Goal: Task Accomplishment & Management: Complete application form

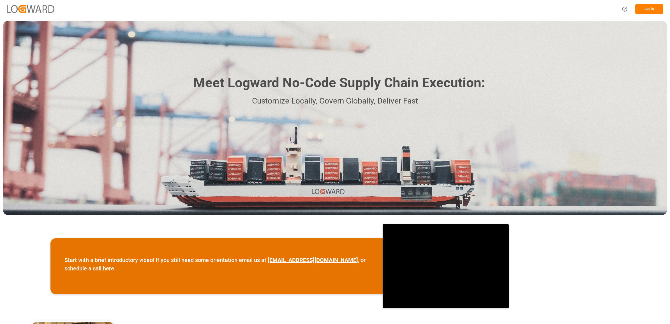
click at [649, 9] on button "Log In" at bounding box center [649, 9] width 28 height 10
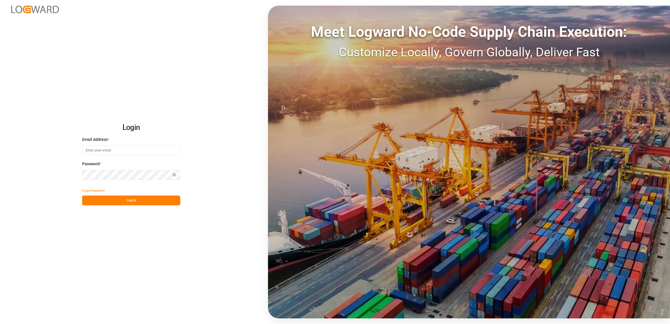
click at [130, 149] on input at bounding box center [131, 150] width 98 height 10
type input "[PERSON_NAME][EMAIL_ADDRESS][DOMAIN_NAME]"
click at [132, 202] on button "Log In" at bounding box center [131, 200] width 98 height 10
click at [133, 202] on button "Log In" at bounding box center [131, 200] width 98 height 10
click at [133, 201] on button "Log In" at bounding box center [131, 200] width 98 height 10
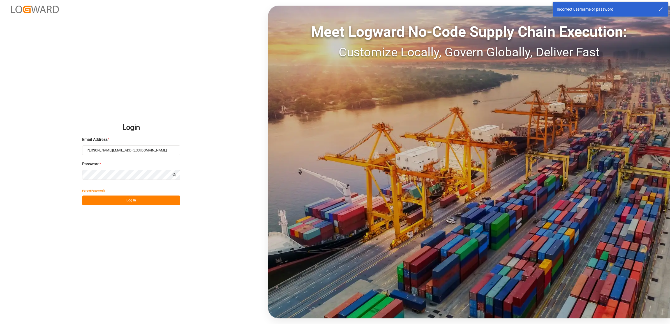
click at [58, 173] on div "Login Email Address * [PERSON_NAME][EMAIL_ADDRESS][DOMAIN_NAME] Password * Show…" at bounding box center [335, 162] width 670 height 324
click at [106, 201] on button "Log In" at bounding box center [131, 200] width 98 height 10
click at [153, 147] on input "[PERSON_NAME][EMAIL_ADDRESS][DOMAIN_NAME]" at bounding box center [131, 150] width 98 height 10
drag, startPoint x: 154, startPoint y: 148, endPoint x: 55, endPoint y: 145, distance: 99.2
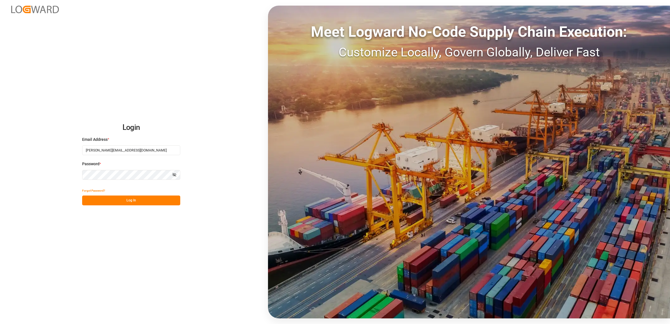
click at [55, 145] on div "Login Email Address * [PERSON_NAME][EMAIL_ADDRESS][DOMAIN_NAME] Password * Show…" at bounding box center [335, 162] width 670 height 324
type input "[PERSON_NAME][EMAIL_ADDRESS][DOMAIN_NAME]"
click at [124, 202] on button "Log In" at bounding box center [131, 200] width 98 height 10
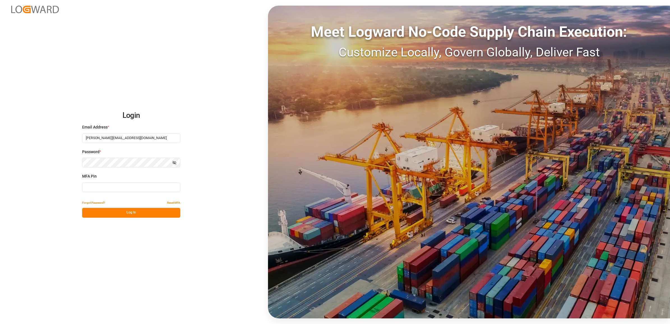
click at [96, 188] on input at bounding box center [131, 187] width 98 height 10
type input "603105"
click at [114, 214] on button "Log In" at bounding box center [131, 213] width 98 height 10
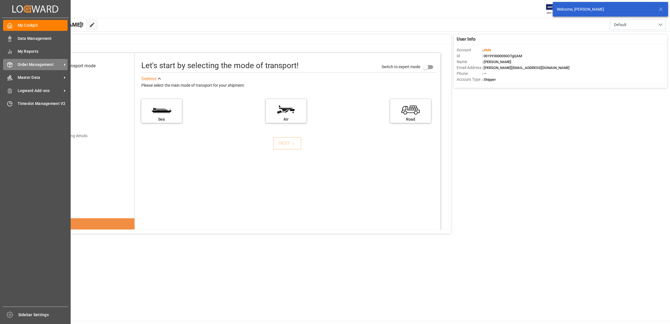
click at [40, 65] on span "Order Management" at bounding box center [40, 65] width 44 height 6
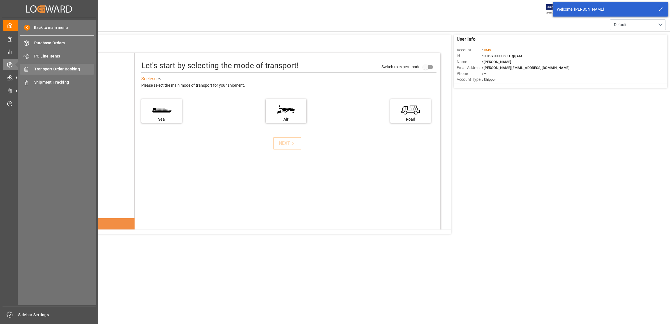
click at [71, 70] on span "Transport Order Booking" at bounding box center [64, 69] width 60 height 6
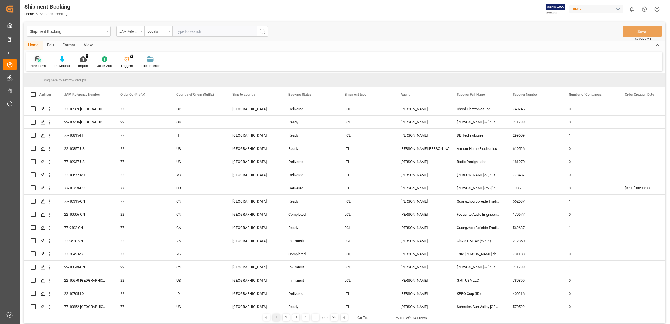
click at [40, 64] on div "New Form" at bounding box center [38, 65] width 16 height 5
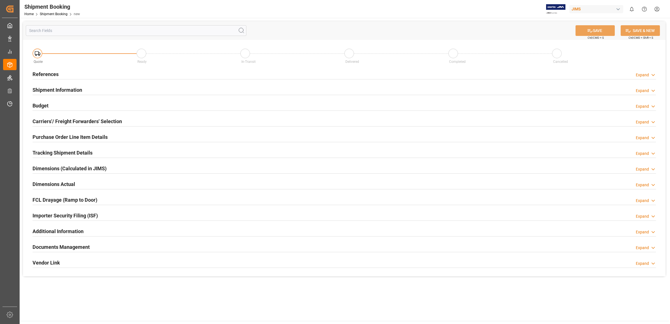
click at [45, 72] on h2 "References" at bounding box center [46, 74] width 26 height 8
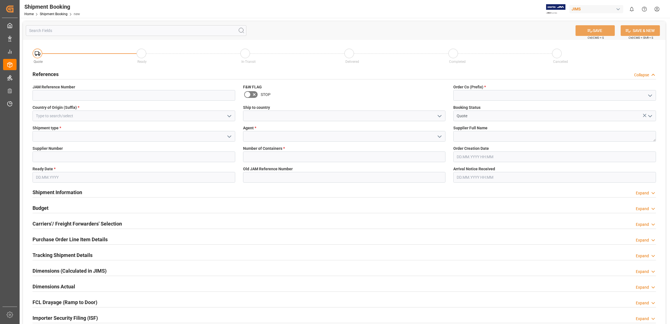
click at [649, 93] on icon "open menu" at bounding box center [649, 95] width 7 height 7
click at [493, 119] on div "77" at bounding box center [554, 120] width 202 height 13
type input "77"
click at [484, 137] on textarea at bounding box center [554, 136] width 203 height 11
type textarea "Audient UK"
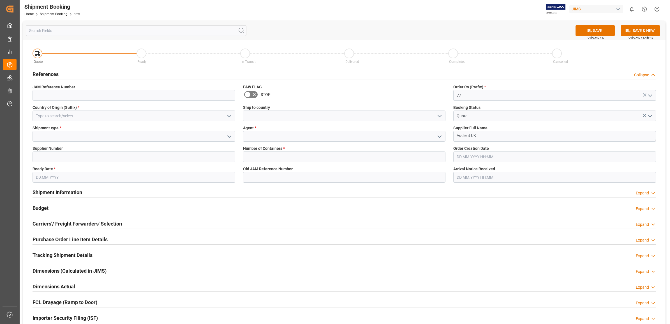
click at [437, 137] on icon "open menu" at bounding box center [439, 136] width 7 height 7
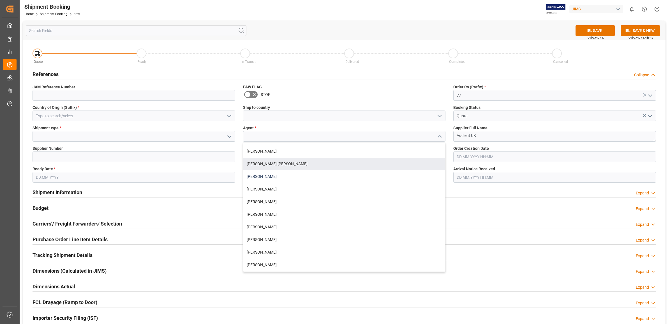
scroll to position [35, 0]
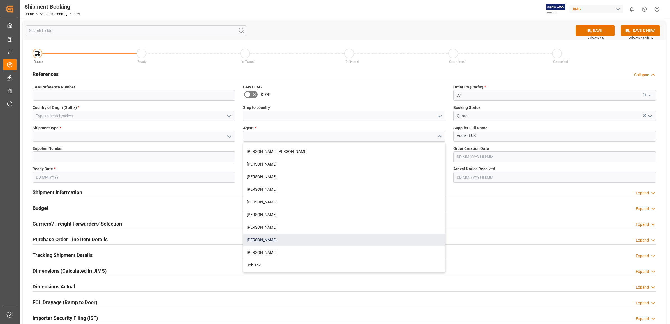
click at [279, 239] on div "[PERSON_NAME]" at bounding box center [344, 239] width 202 height 13
type input "[PERSON_NAME]"
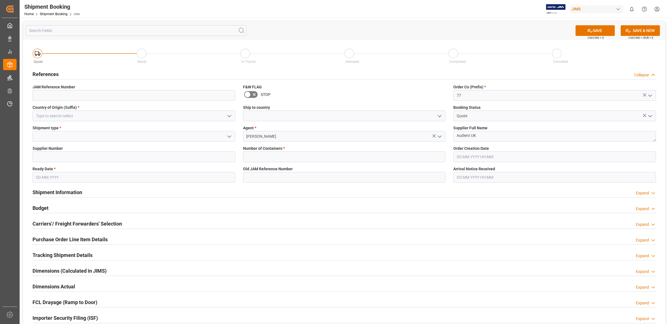
click at [228, 137] on icon "open menu" at bounding box center [229, 136] width 7 height 7
click at [60, 173] on div "LTL" at bounding box center [134, 174] width 202 height 13
type input "LTL"
click at [368, 156] on input "text" at bounding box center [344, 156] width 203 height 11
type input "0"
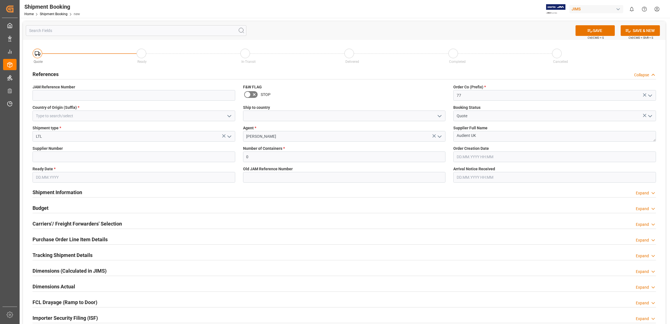
click at [81, 177] on input "text" at bounding box center [134, 177] width 203 height 11
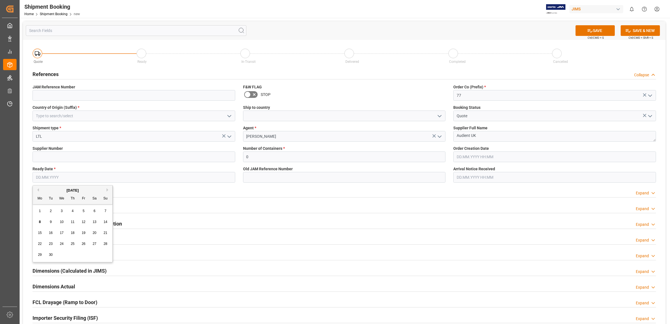
type input "[DATE]"
type input "77-10570-[GEOGRAPHIC_DATA]"
type input "US"
type input "168633"
click at [39, 221] on span "8" at bounding box center [40, 222] width 2 height 4
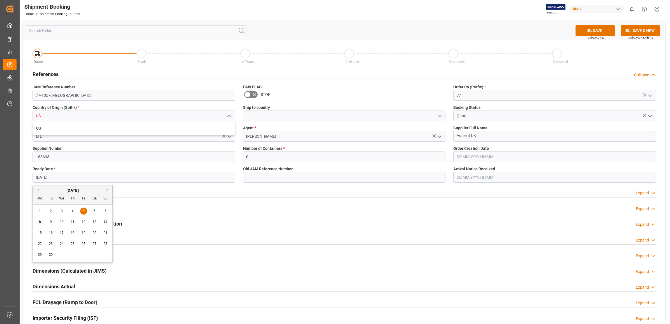
type input "[DATE]"
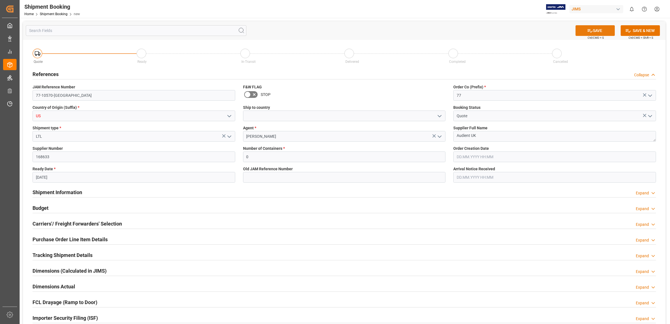
click at [598, 33] on button "SAVE" at bounding box center [594, 30] width 39 height 11
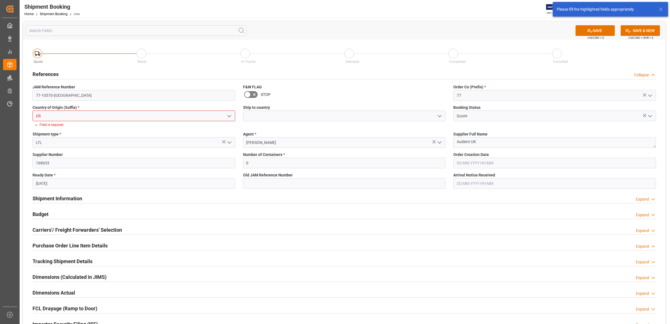
drag, startPoint x: 226, startPoint y: 115, endPoint x: 204, endPoint y: 117, distance: 22.2
click at [226, 115] on icon "open menu" at bounding box center [229, 116] width 7 height 7
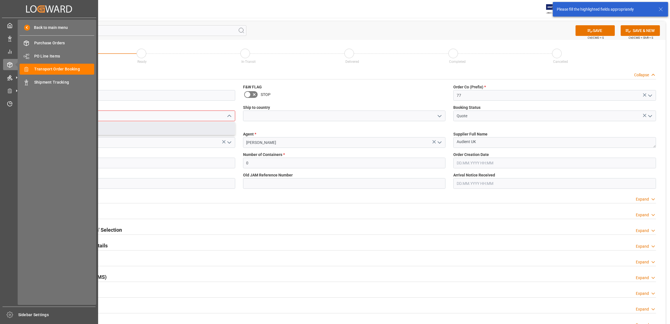
drag, startPoint x: 52, startPoint y: 118, endPoint x: 16, endPoint y: 118, distance: 35.6
click at [16, 118] on div "Created by potrace 1.15, written by [PERSON_NAME] [DATE]-[DATE] Created by potr…" at bounding box center [335, 162] width 670 height 324
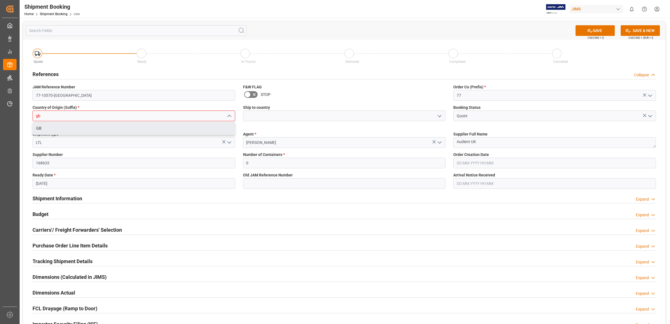
type input "gb"
click at [202, 149] on div "Quote Ready In-Transit Delivered Completed Cancelled References Collapse JAM Re…" at bounding box center [344, 212] width 642 height 345
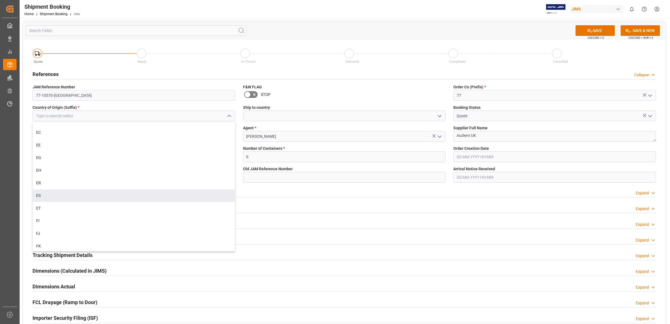
scroll to position [981, 0]
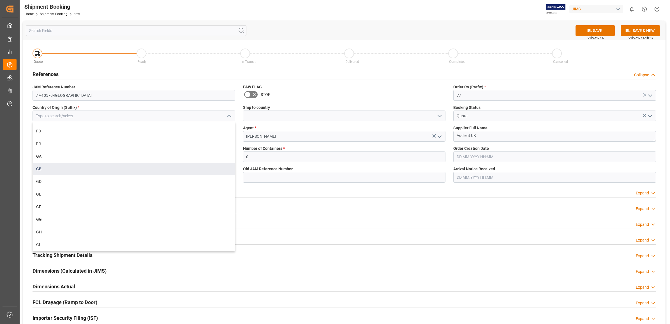
click at [69, 168] on div "GB" at bounding box center [134, 169] width 202 height 13
type input "GB"
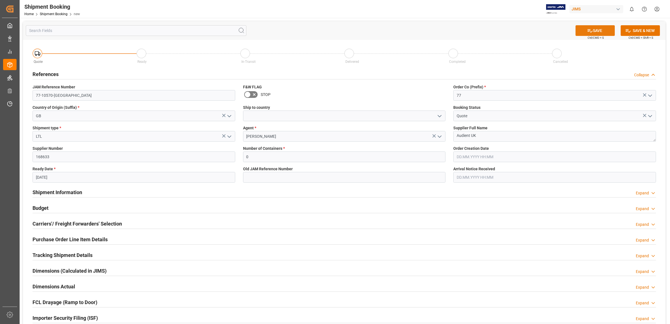
drag, startPoint x: 597, startPoint y: 30, endPoint x: 593, endPoint y: 33, distance: 5.0
click at [596, 30] on button "SAVE" at bounding box center [594, 30] width 39 height 11
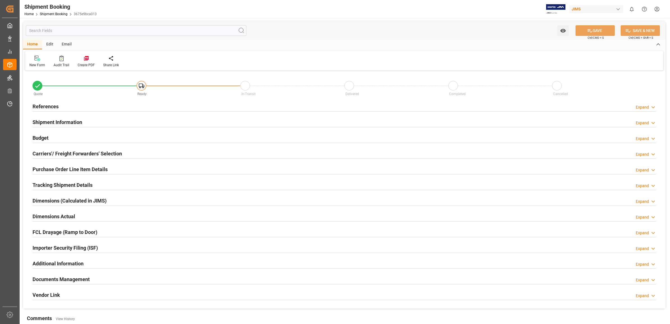
type input "0"
type input "[DATE]"
click at [31, 103] on div "References Expand" at bounding box center [344, 107] width 631 height 16
click at [48, 107] on h2 "References" at bounding box center [46, 107] width 26 height 8
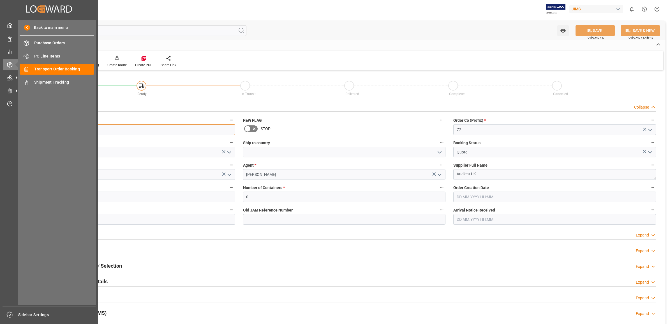
drag, startPoint x: 24, startPoint y: 129, endPoint x: 8, endPoint y: 129, distance: 16.0
click at [10, 129] on div "Created by potrace 1.15, written by Peter Selinger 2001-2017 Created by potrace…" at bounding box center [335, 162] width 670 height 324
